Goal: Task Accomplishment & Management: Use online tool/utility

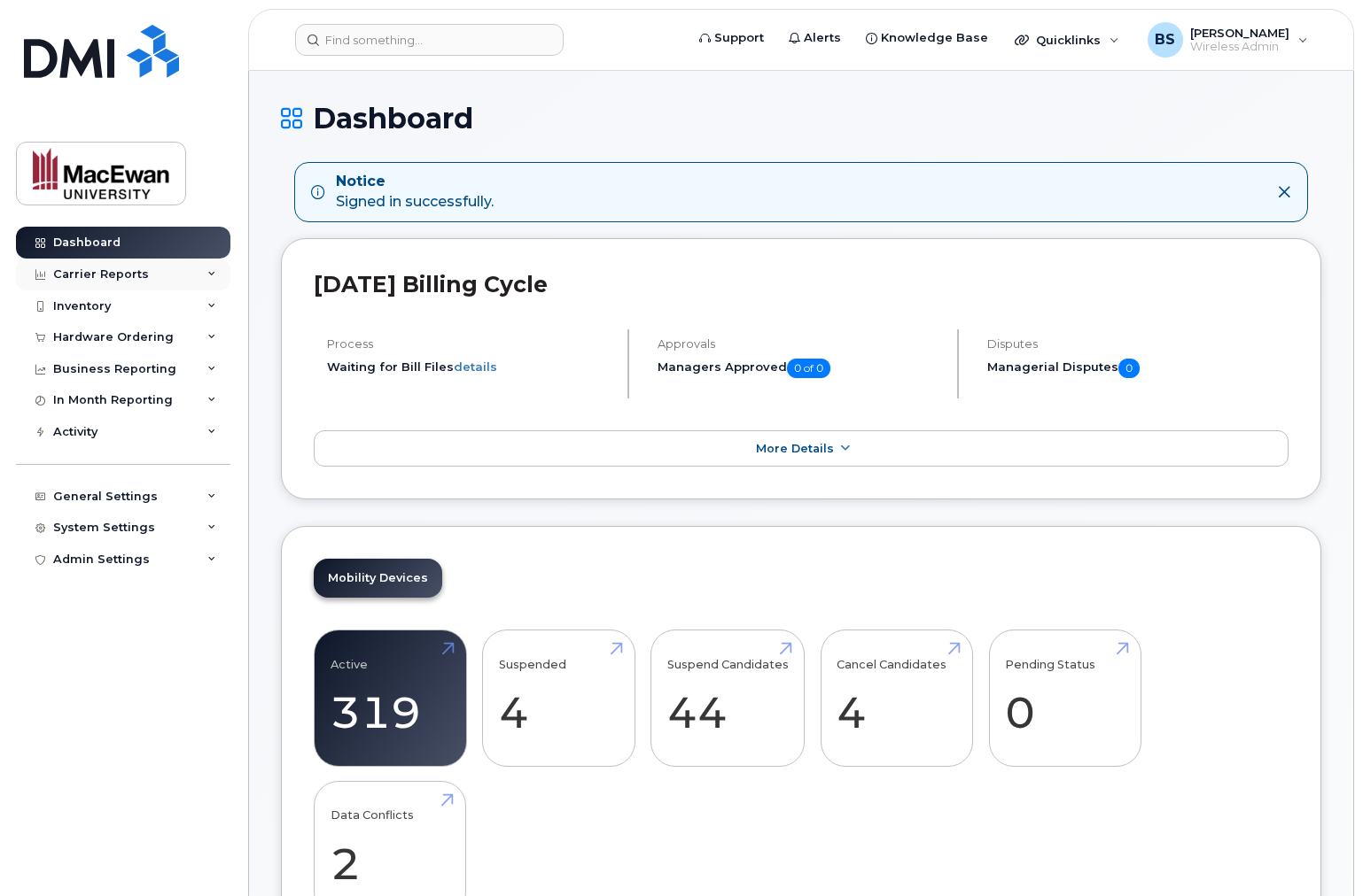
click at [216, 271] on div "Carrier Reports" at bounding box center [123, 274] width 214 height 32
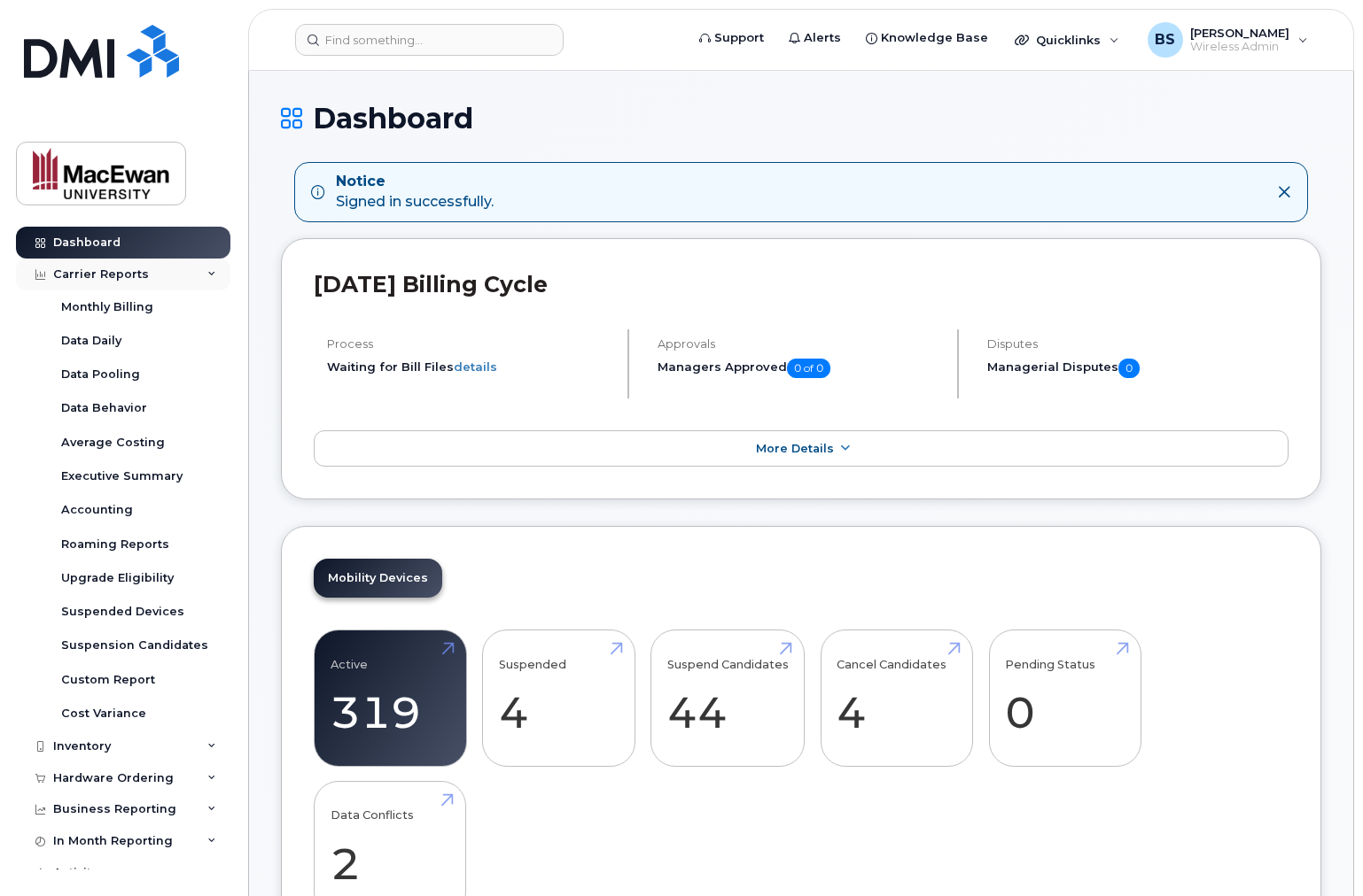
click at [216, 271] on div "Carrier Reports" at bounding box center [123, 274] width 214 height 32
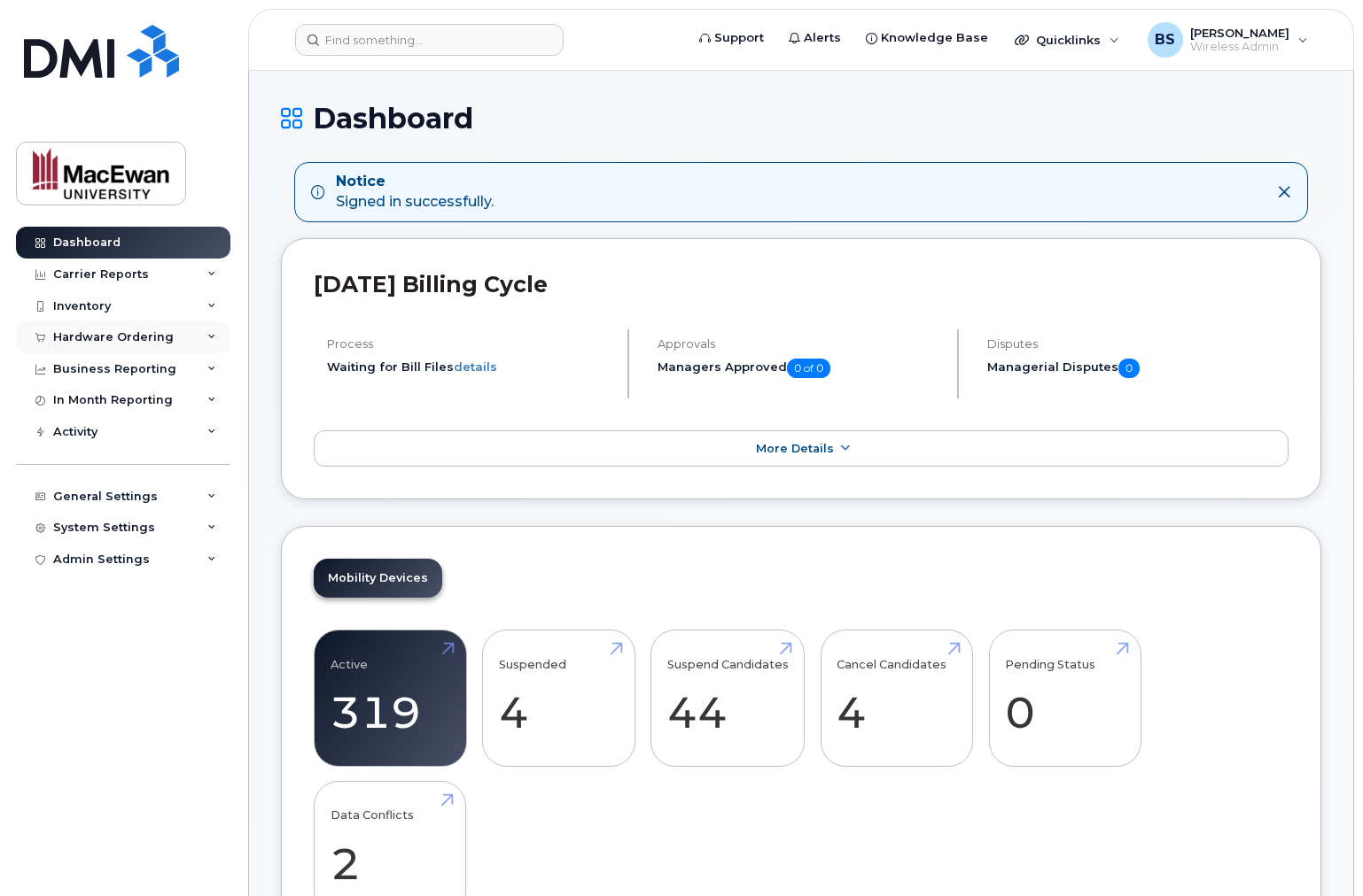
click at [208, 341] on icon at bounding box center [212, 337] width 9 height 9
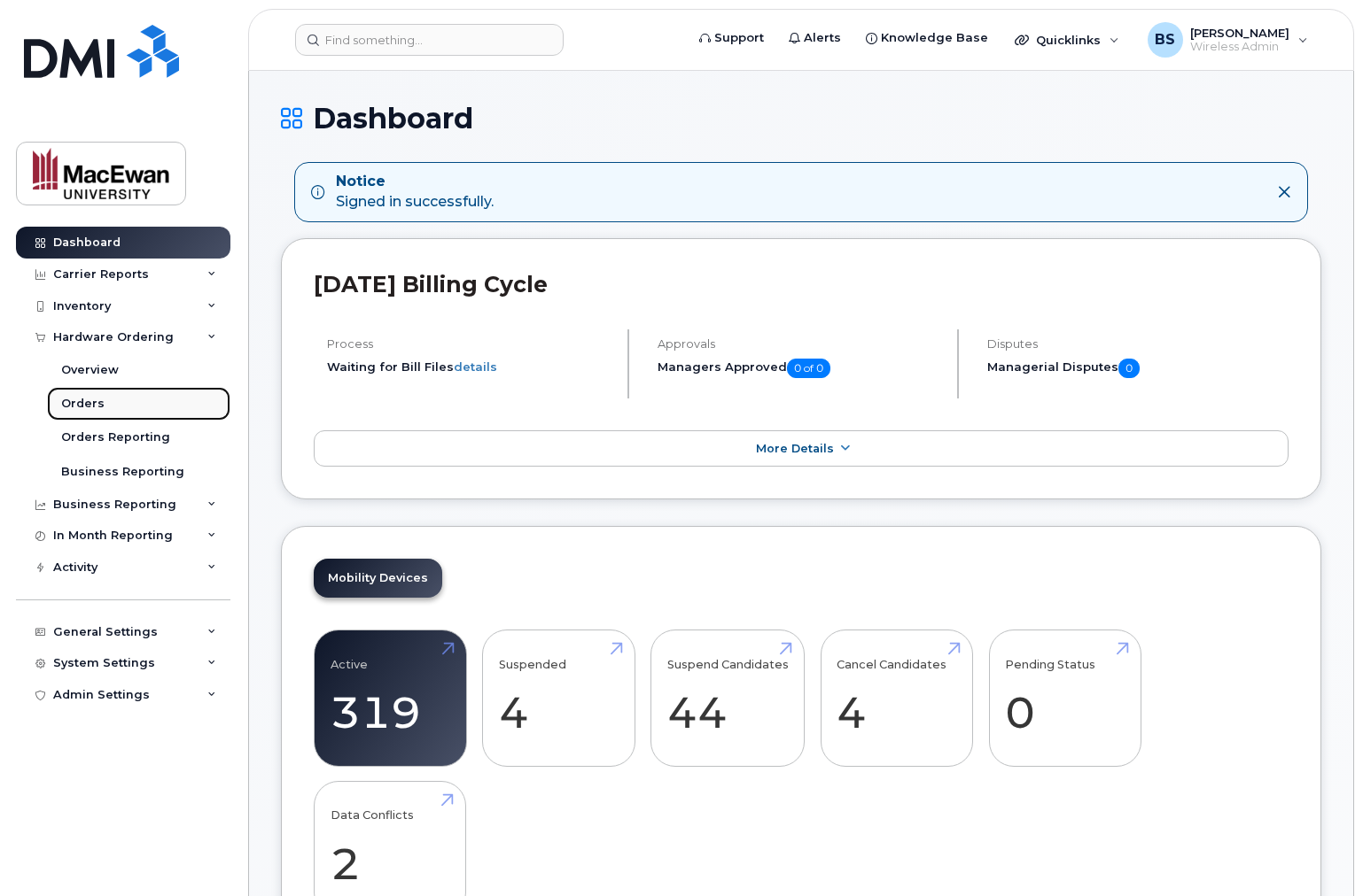
click at [111, 404] on link "Orders" at bounding box center [138, 403] width 183 height 34
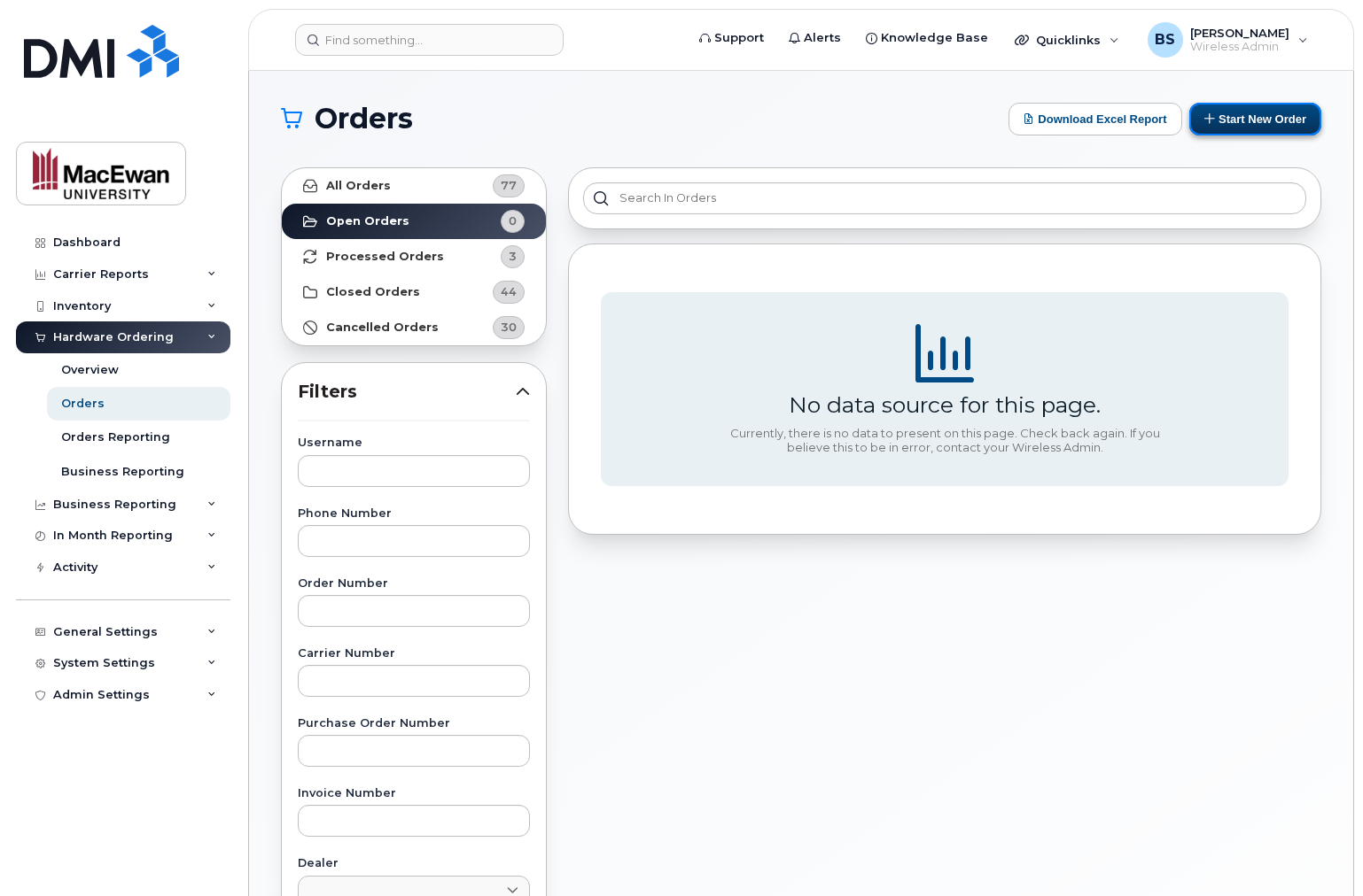
click at [1249, 116] on button "Start New Order" at bounding box center [1255, 119] width 132 height 33
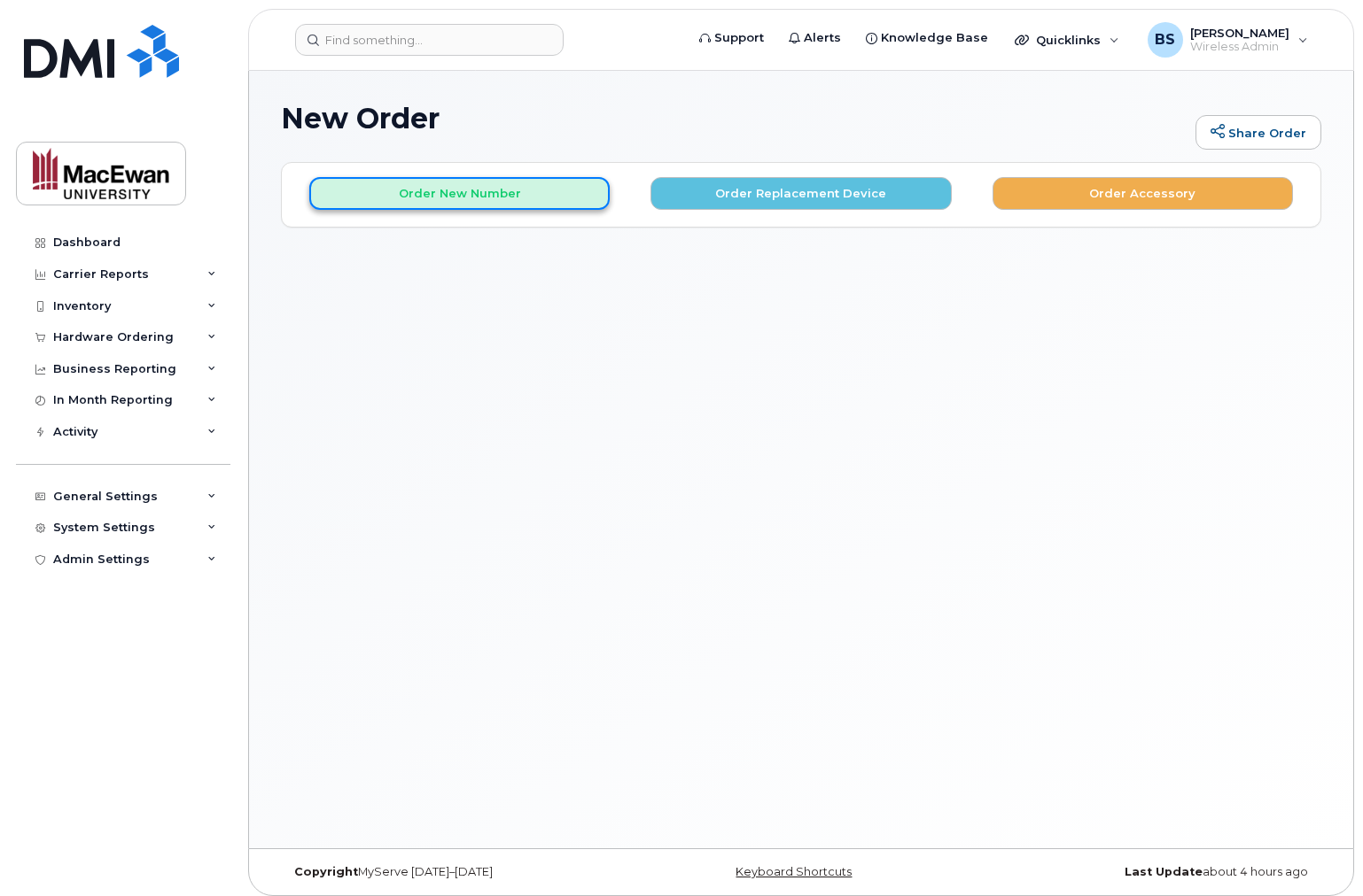
click at [578, 194] on button "Order New Number" at bounding box center [459, 193] width 301 height 33
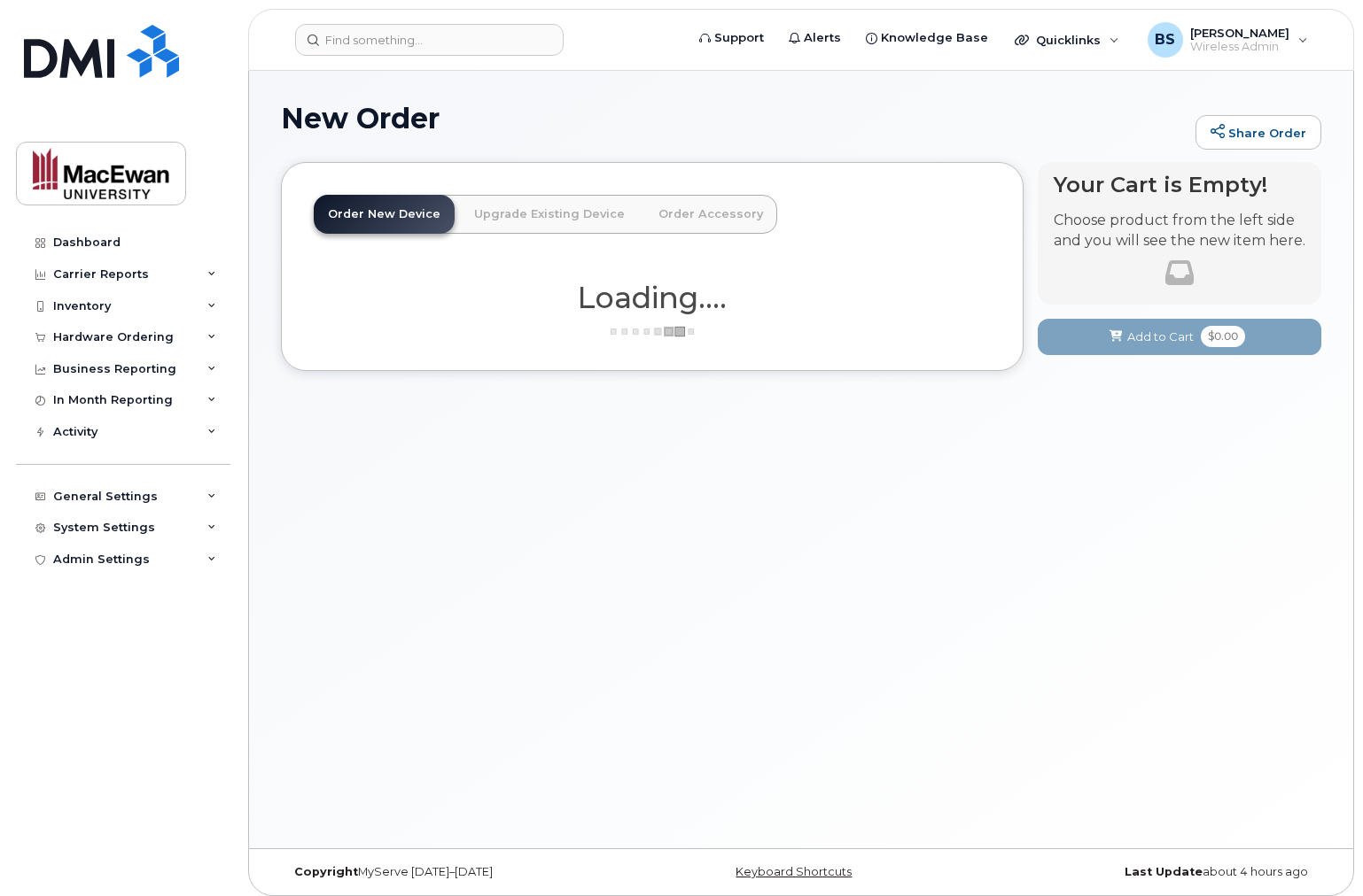
click at [595, 142] on div "New Order Share Order" at bounding box center [800, 132] width 1040 height 60
click at [1259, 31] on span "[PERSON_NAME]" at bounding box center [1239, 32] width 99 height 14
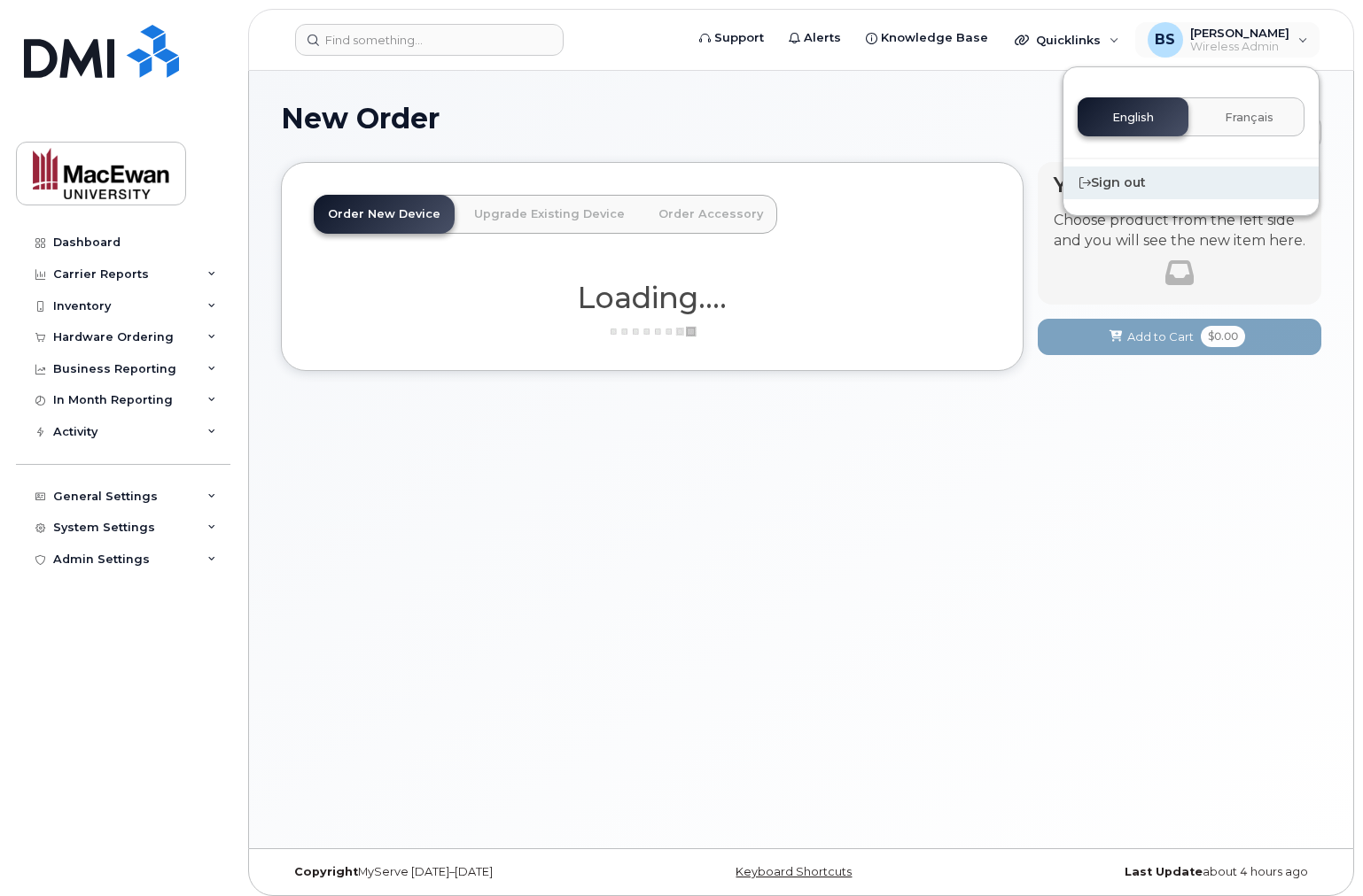
click at [1142, 173] on div "Sign out" at bounding box center [1191, 183] width 255 height 33
